Goal: Task Accomplishment & Management: Manage account settings

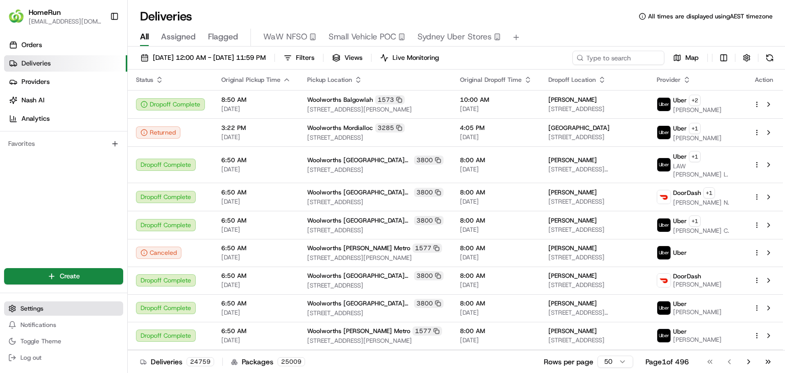
click at [63, 306] on button "Settings" at bounding box center [63, 308] width 119 height 14
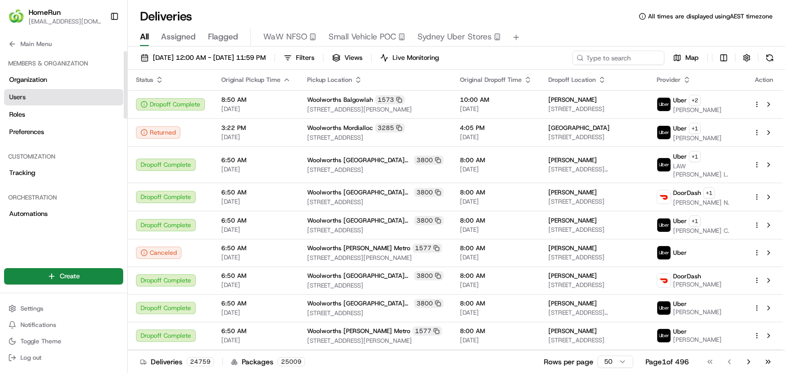
click at [76, 102] on link "Users" at bounding box center [63, 97] width 119 height 16
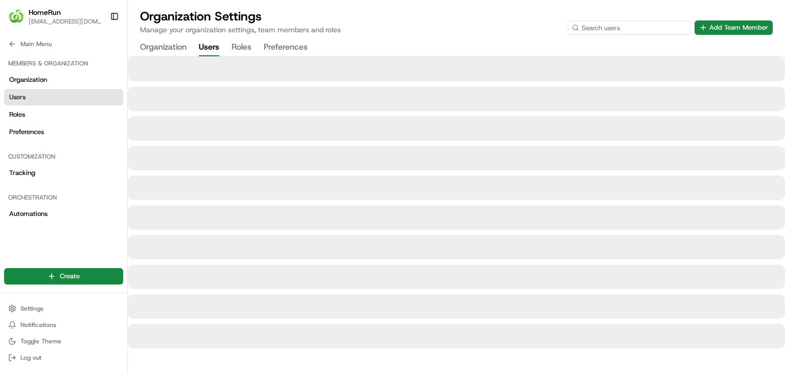
click at [643, 27] on input at bounding box center [629, 27] width 123 height 14
paste input "[EMAIL_ADDRESS][DOMAIN_NAME]"
type input "[EMAIL_ADDRESS][DOMAIN_NAME]"
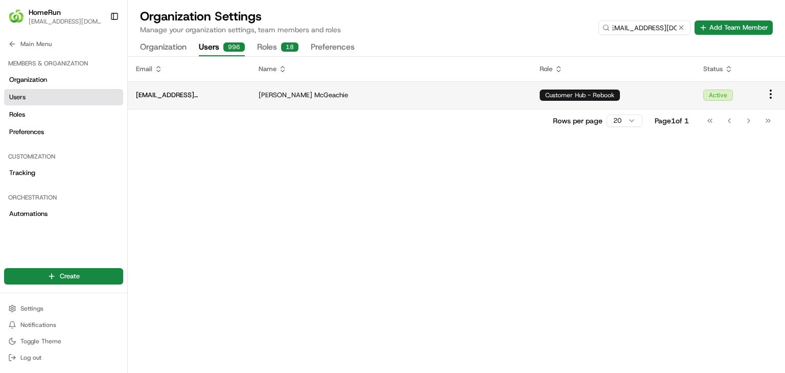
click at [766, 99] on html "HomeRun [EMAIL_ADDRESS][DOMAIN_NAME] Toggle Sidebar Orders Deliveries Providers…" at bounding box center [392, 186] width 785 height 373
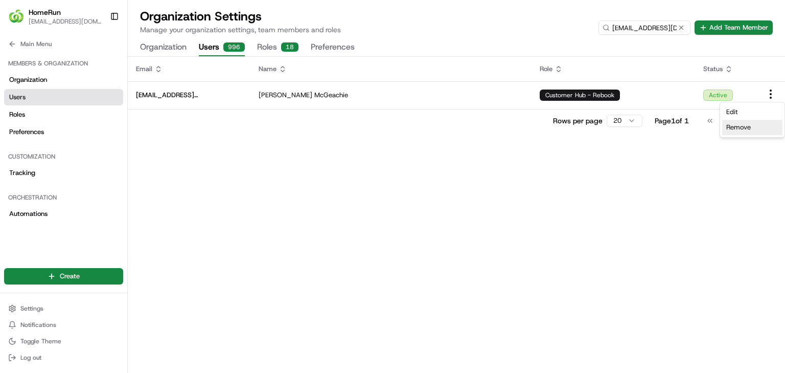
click at [736, 131] on span "Remove" at bounding box center [738, 127] width 25 height 9
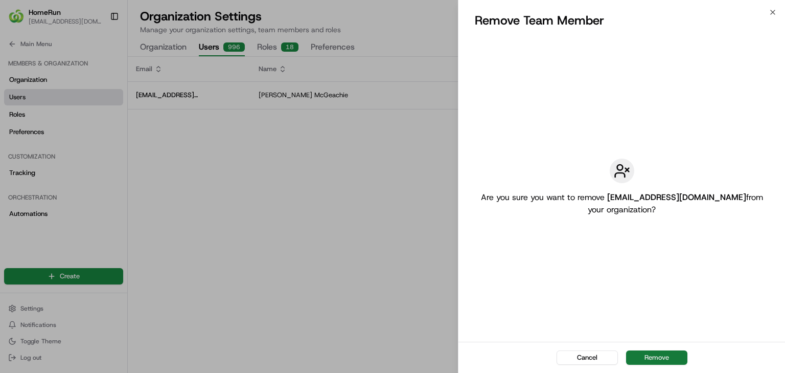
click at [653, 358] on button "Remove" at bounding box center [656, 357] width 61 height 14
